Goal: Complete application form

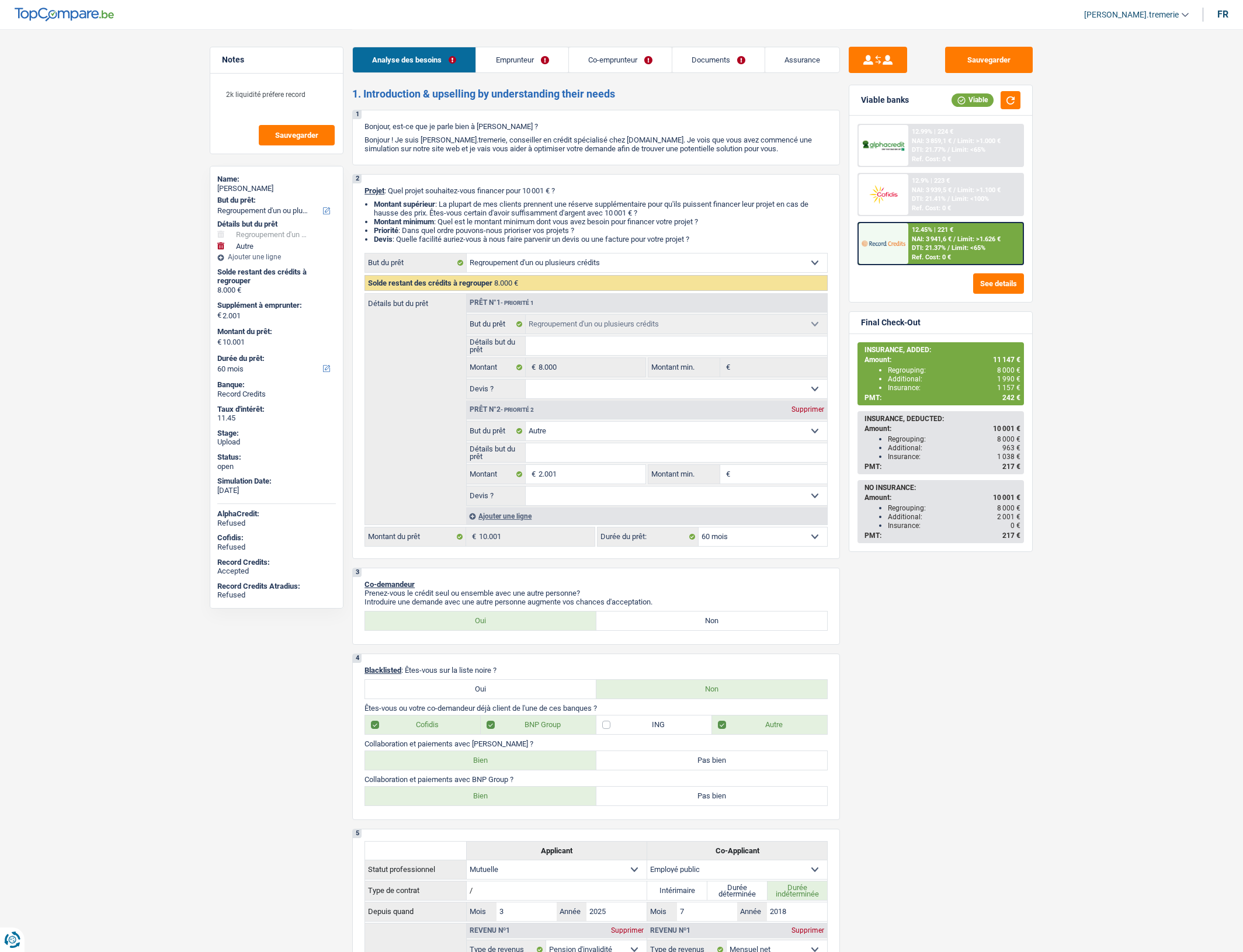
select select "refinancing"
select select "other"
select select "60"
select select "refinancing"
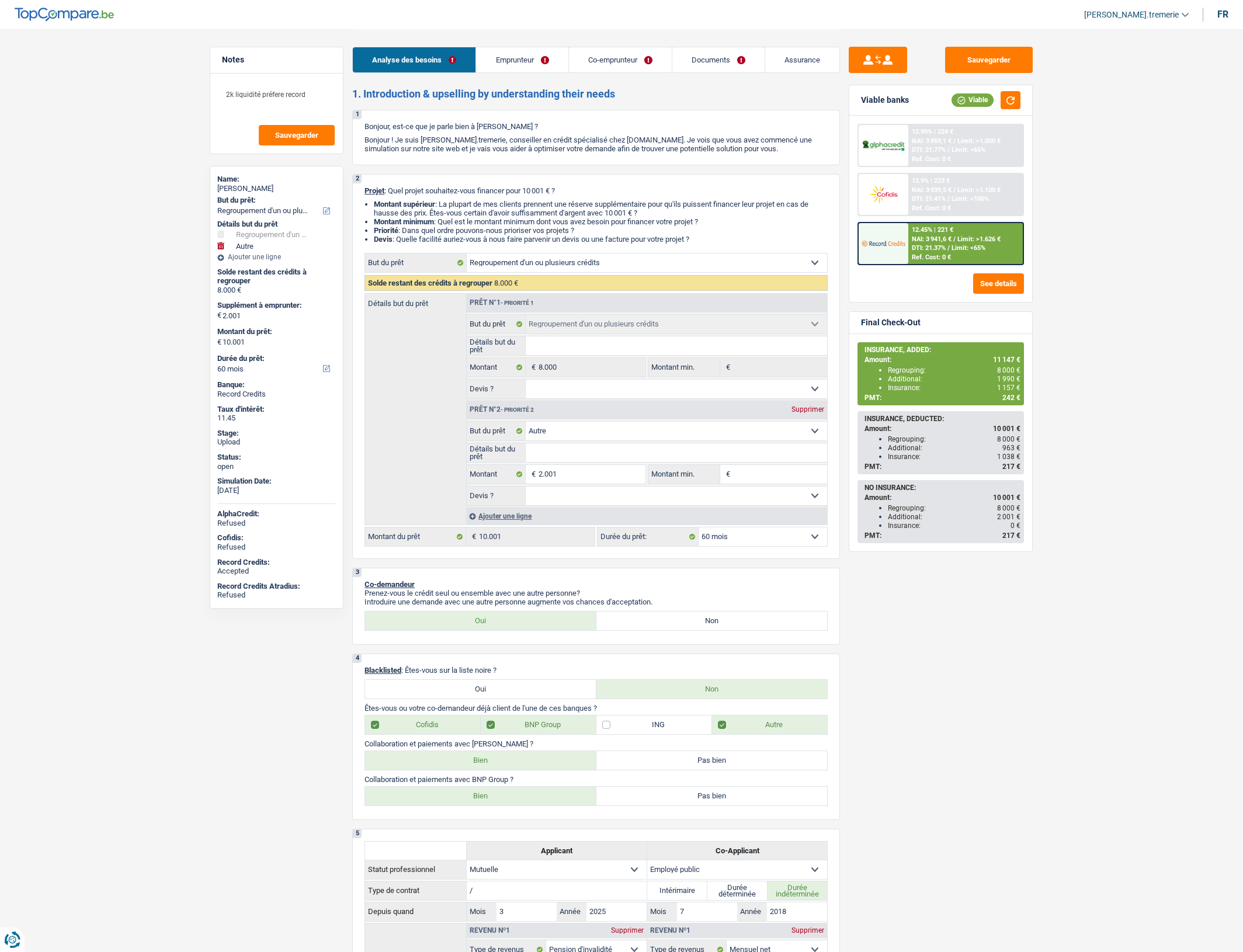
select select "refinancing"
select select "other"
select select "60"
select select "mutuality"
select select "publicEmployee"
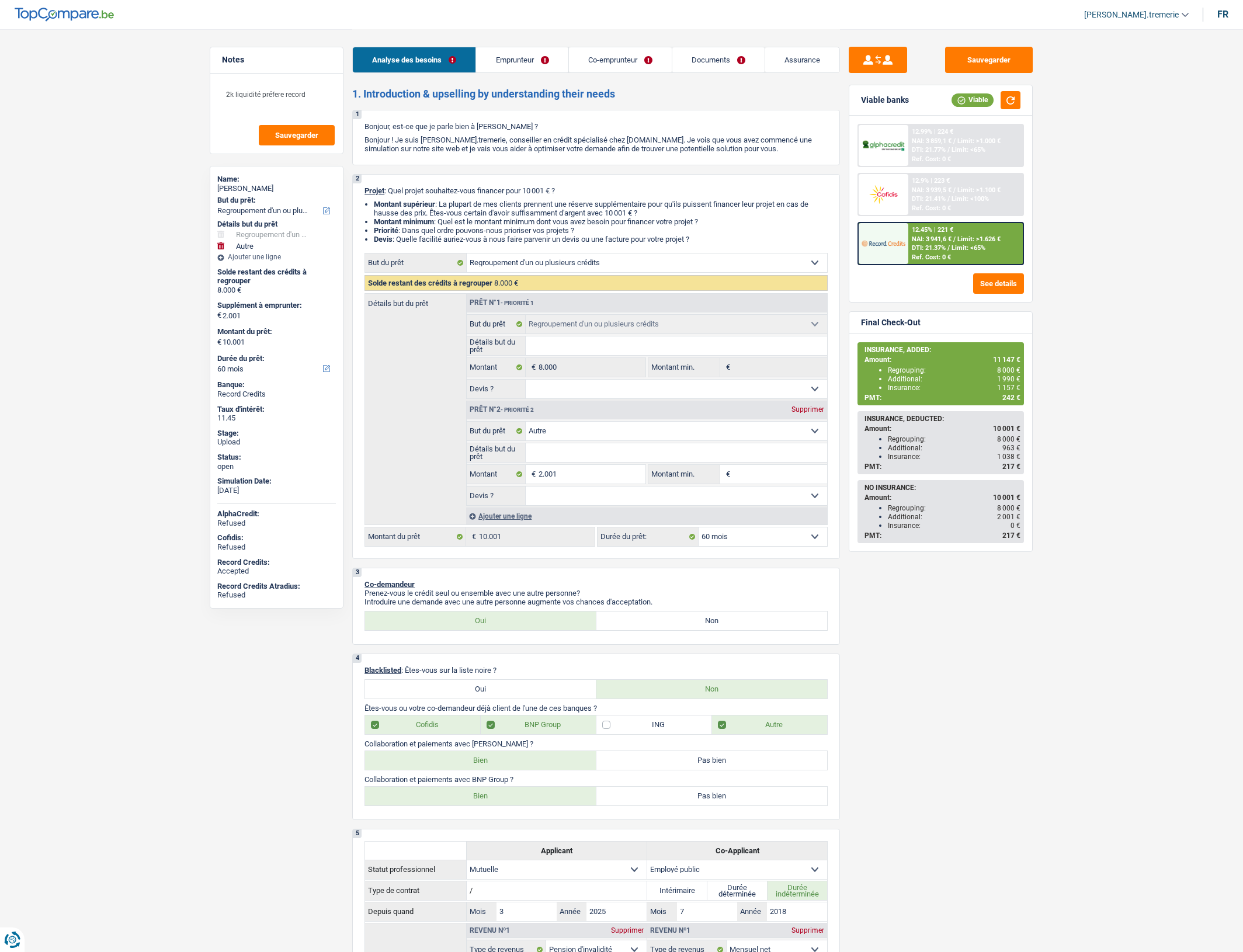
select select "disabilityPension"
select select "mutualityIndemnity"
select select "familyAllowances"
select select "netSalary"
select select "mealVouchers"
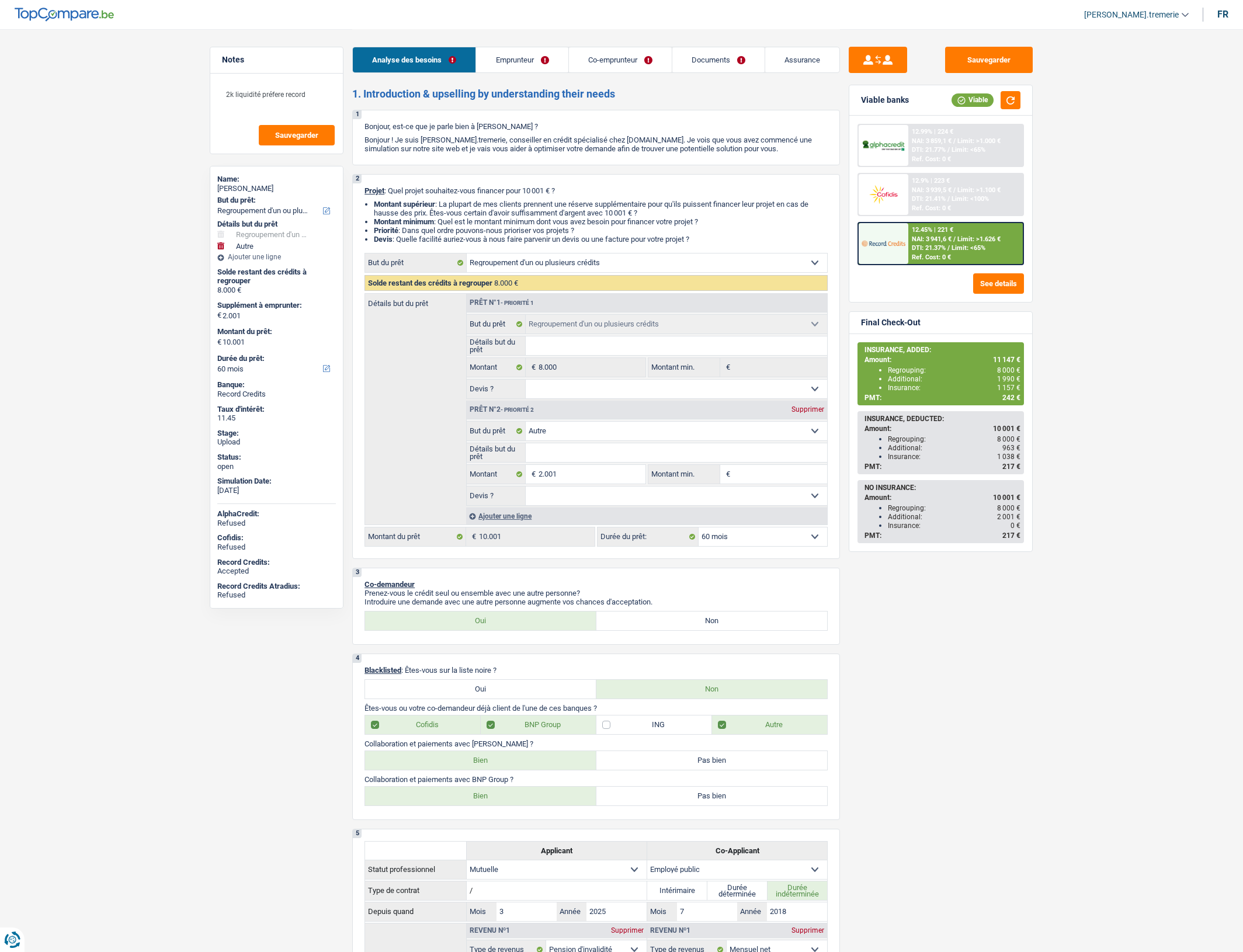
select select "ownerWithoutMortgage"
select select "personalLoan"
select select "homeFurnishingOrRelocation"
select select "84"
select select "cardOrCredit"
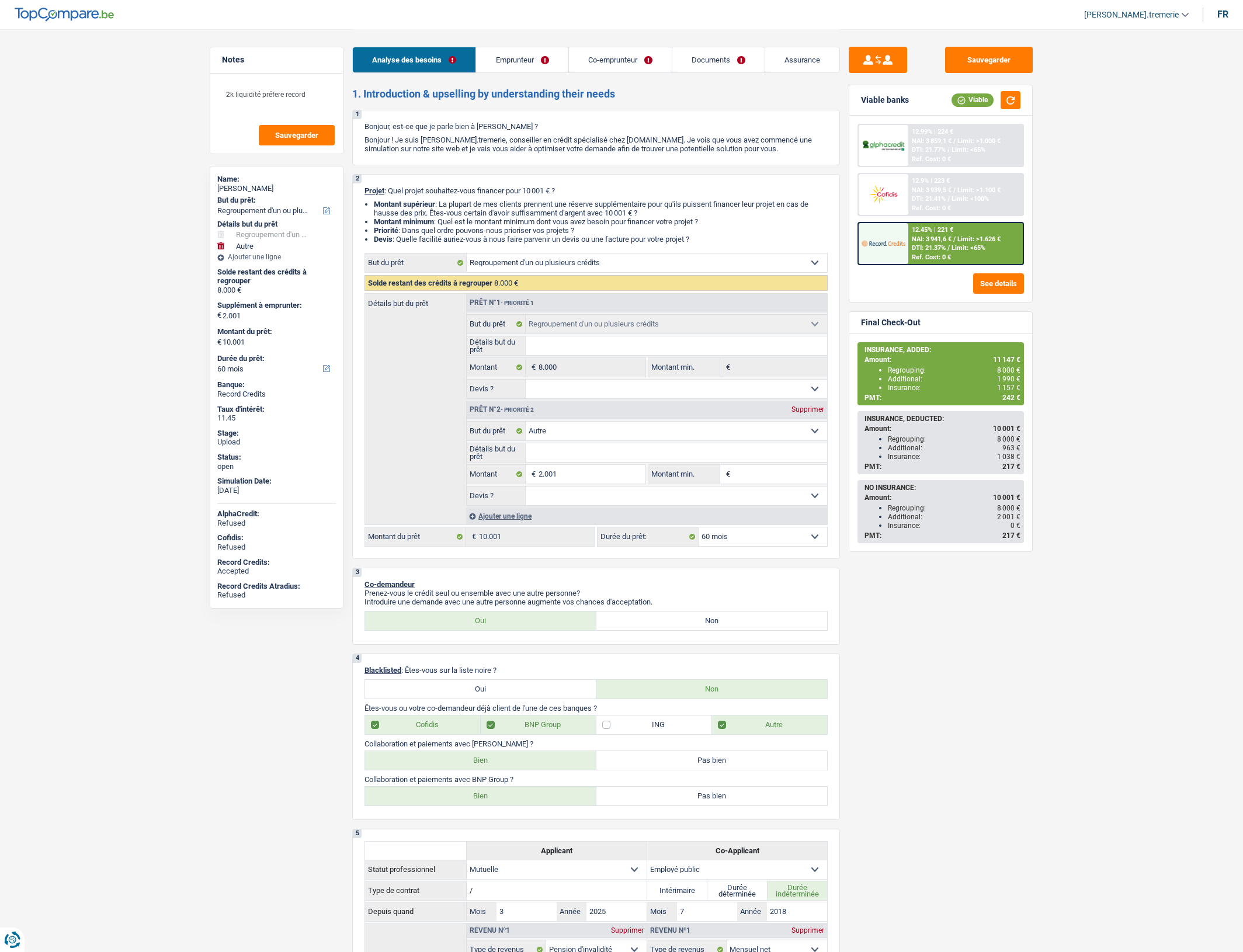
select select "cardOrCredit"
select select "refinancing"
select select "other"
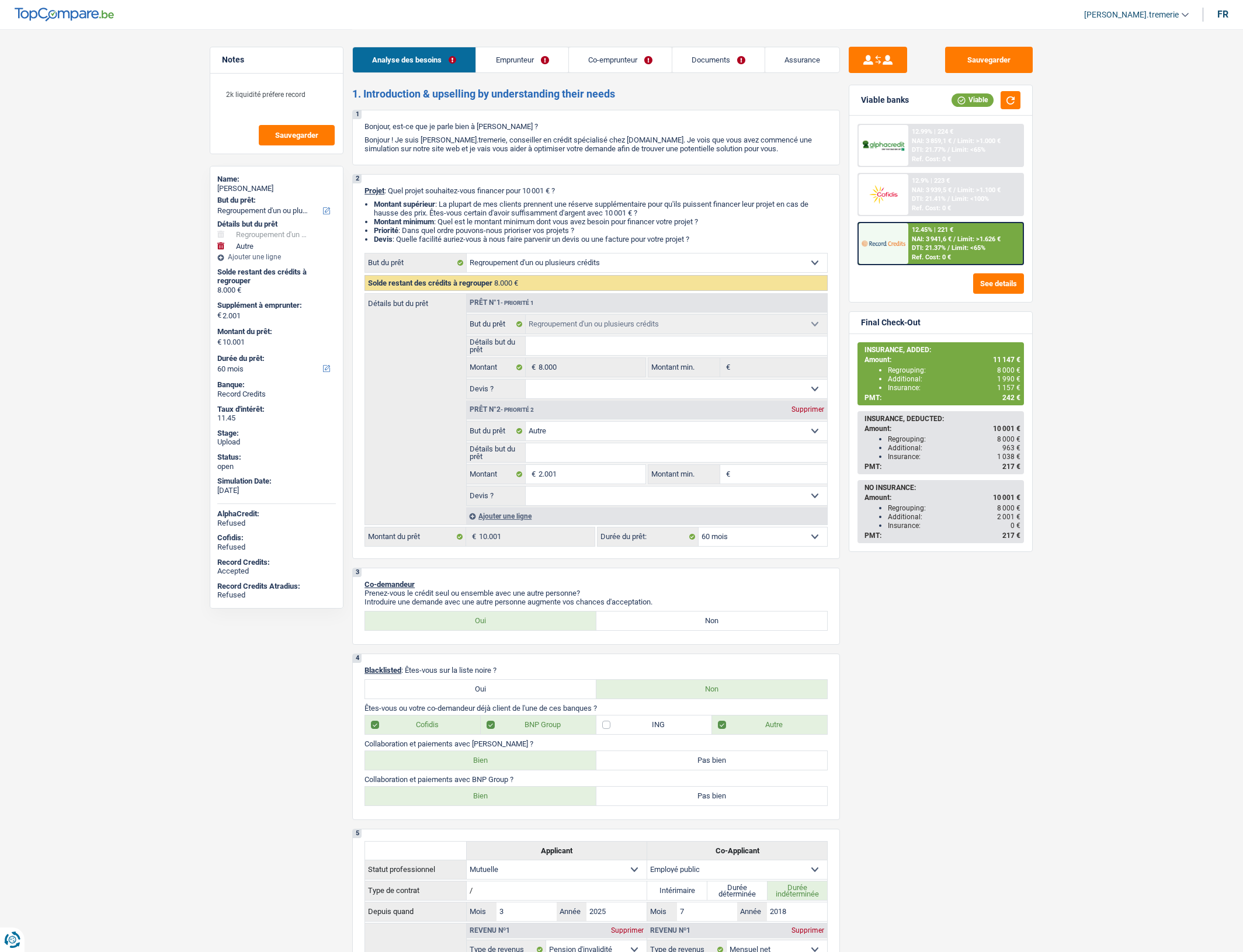
select select "60"
select select "mutuality"
select select "disabilityPension"
select select "mutualityIndemnity"
select select "familyAllowances"
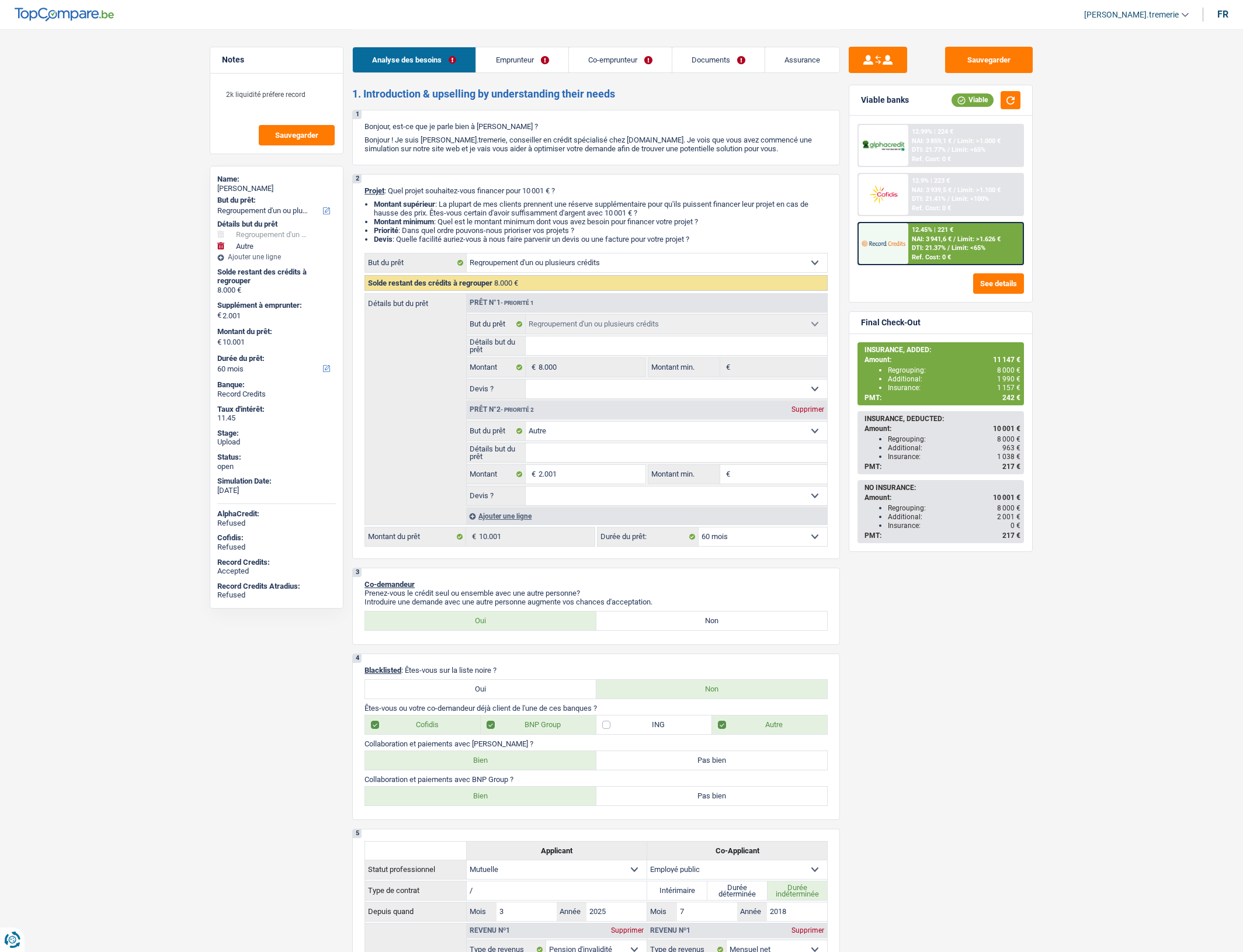
select select "solidaris"
select select "BE"
click at [544, 60] on link "Emprunteur" at bounding box center [521, 59] width 92 height 25
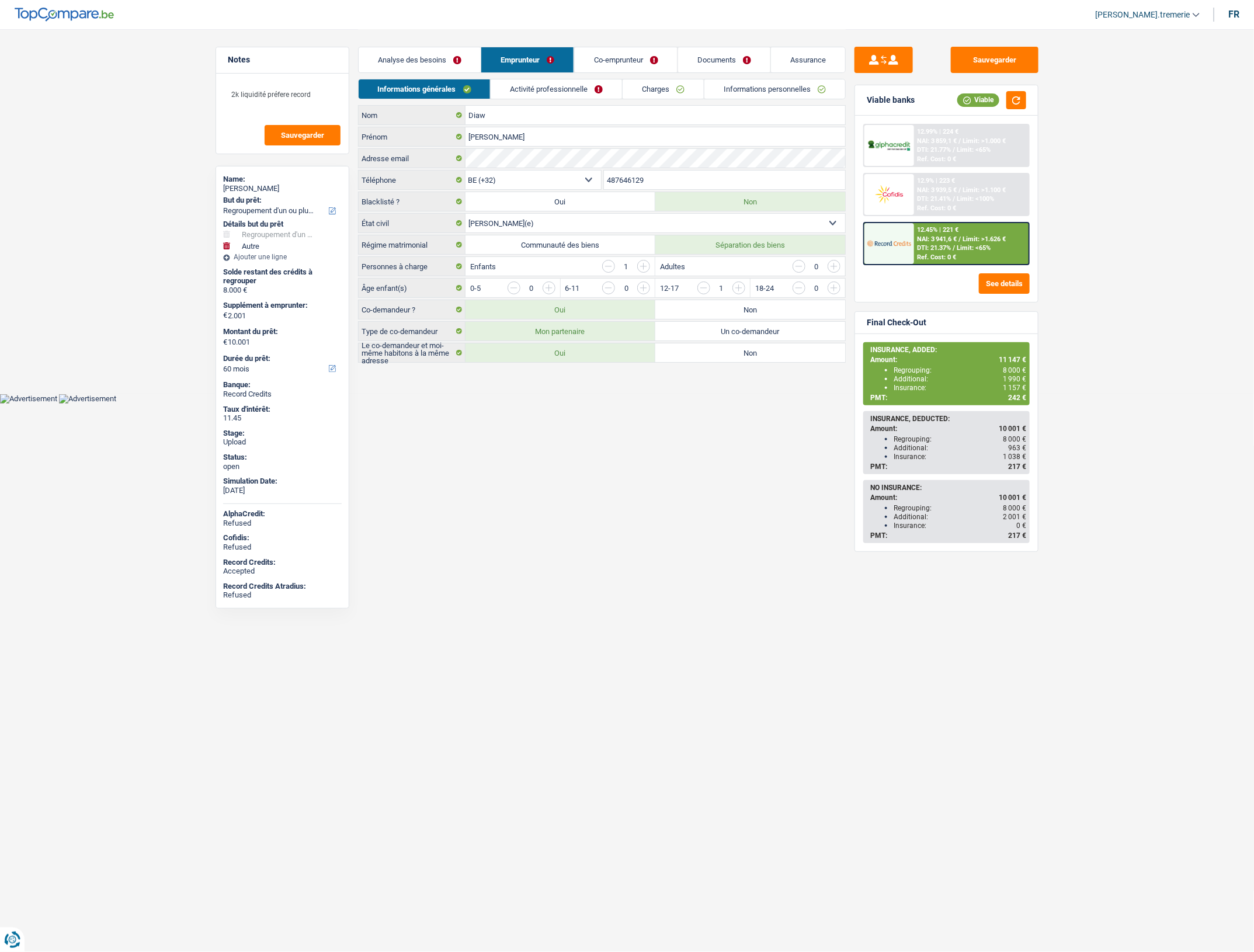
click at [544, 85] on link "Activité professionnelle" at bounding box center [556, 89] width 132 height 19
